Goal: Navigation & Orientation: Find specific page/section

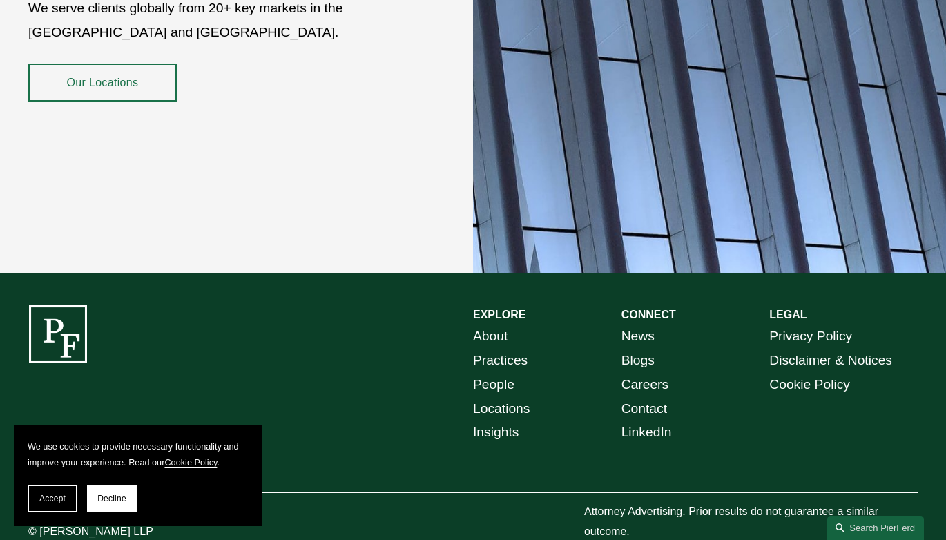
scroll to position [2398, 0]
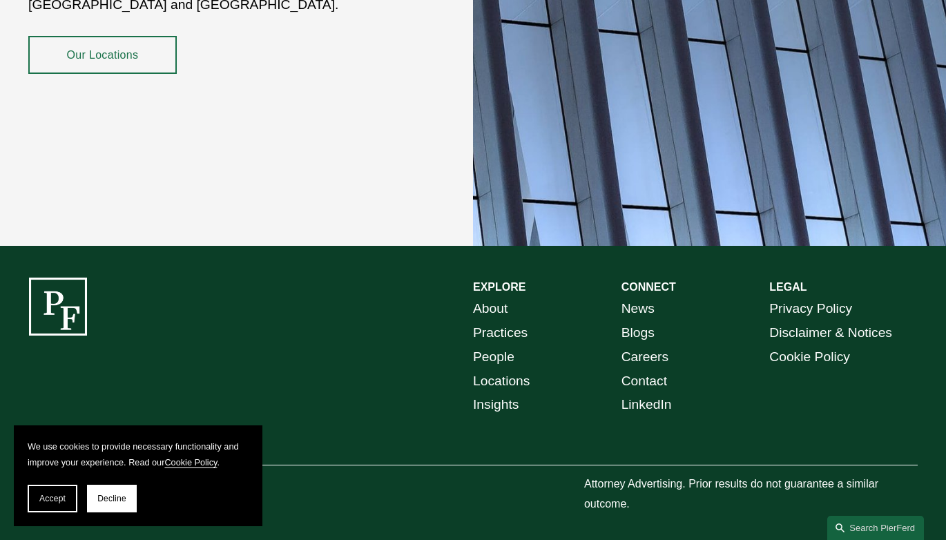
click at [493, 347] on link "People" at bounding box center [493, 357] width 41 height 24
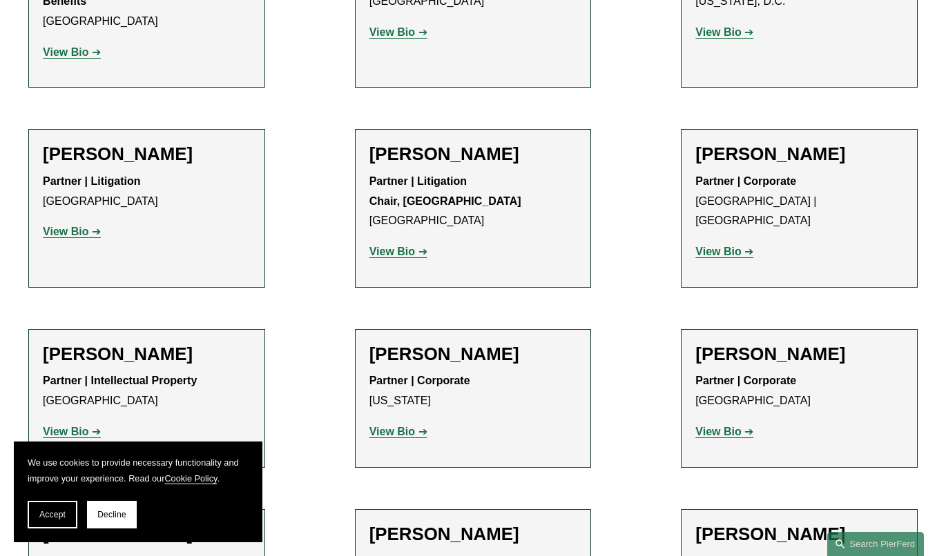
scroll to position [14320, 0]
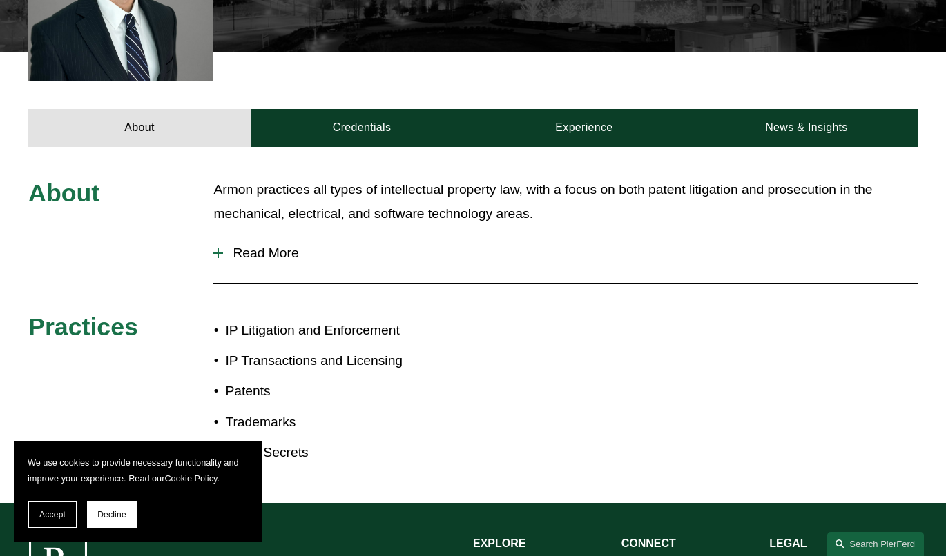
scroll to position [463, 0]
